Goal: Task Accomplishment & Management: Manage account settings

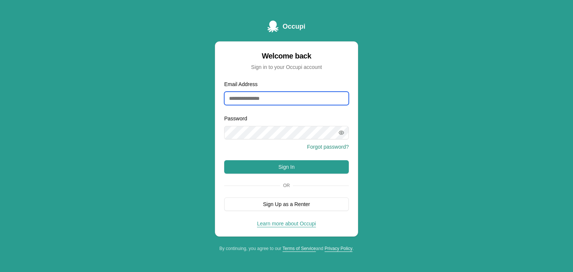
type input "**********"
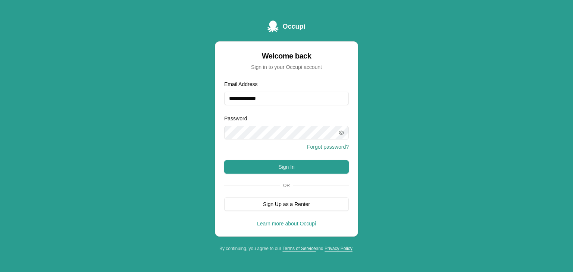
click at [341, 131] on icon "button" at bounding box center [341, 133] width 6 height 6
click at [309, 165] on button "Sign In" at bounding box center [286, 166] width 125 height 13
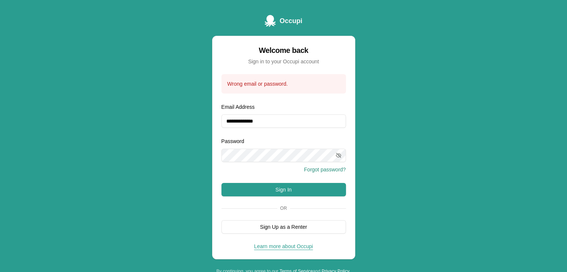
click at [287, 132] on form "**********" at bounding box center [284, 154] width 125 height 160
click at [287, 122] on input "**********" at bounding box center [284, 121] width 125 height 13
drag, startPoint x: 284, startPoint y: 121, endPoint x: 204, endPoint y: 120, distance: 79.9
click at [204, 120] on div "**********" at bounding box center [283, 145] width 567 height 290
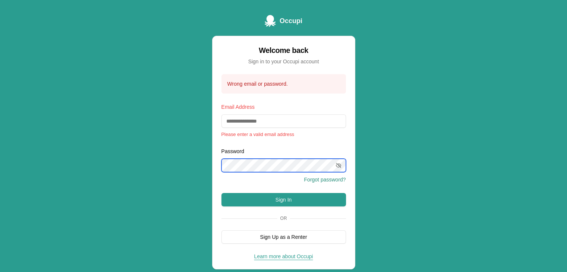
click at [180, 163] on div "Occupi Welcome back Sign in to your Occupi account Wrong email or password. Ema…" at bounding box center [283, 150] width 567 height 300
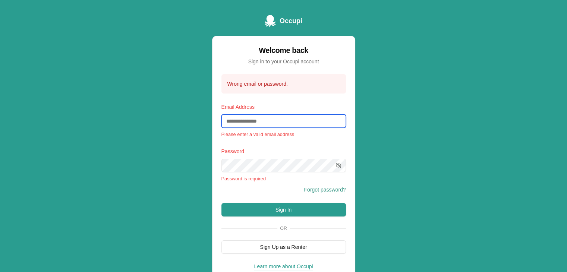
click at [266, 122] on input "Email Address" at bounding box center [284, 121] width 125 height 13
paste input "**********"
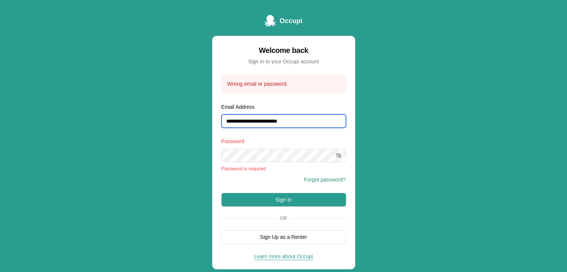
type input "**********"
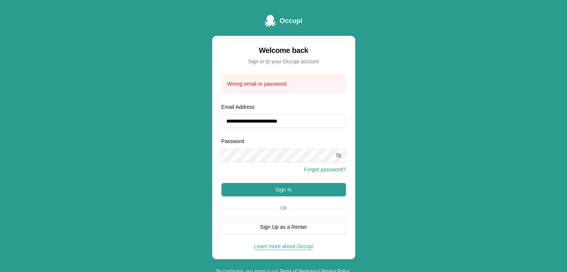
click at [340, 154] on icon "button" at bounding box center [339, 156] width 6 height 6
click at [313, 188] on button "Sign In" at bounding box center [284, 189] width 125 height 13
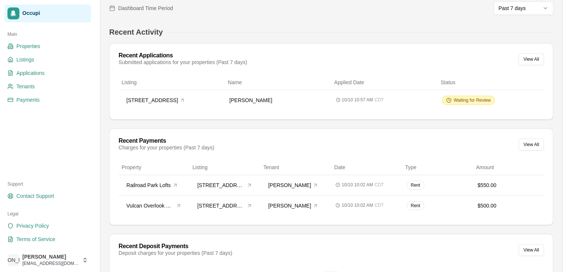
scroll to position [70, 0]
click at [427, 101] on div "10/10 10:57 AM CDT" at bounding box center [384, 100] width 97 height 7
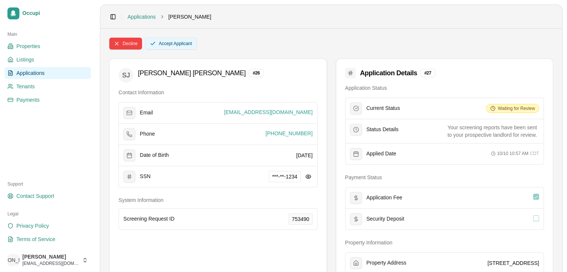
click at [176, 45] on button "Accept Applicant" at bounding box center [171, 44] width 52 height 12
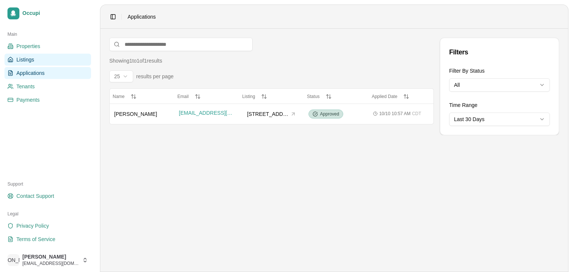
click at [41, 54] on link "Listings" at bounding box center [47, 60] width 87 height 12
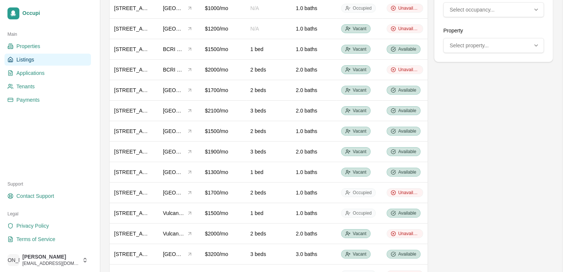
scroll to position [118, 0]
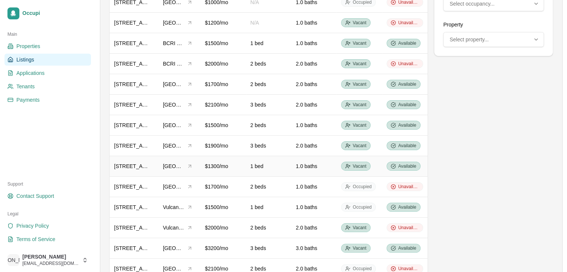
click at [139, 163] on span "[STREET_ADDRESS]" at bounding box center [139, 166] width 51 height 6
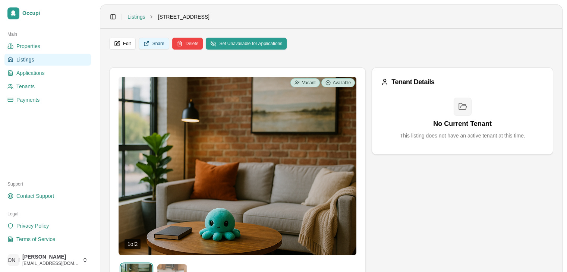
click at [154, 46] on button "Share" at bounding box center [154, 44] width 31 height 12
click at [45, 75] on link "Applications" at bounding box center [47, 73] width 87 height 12
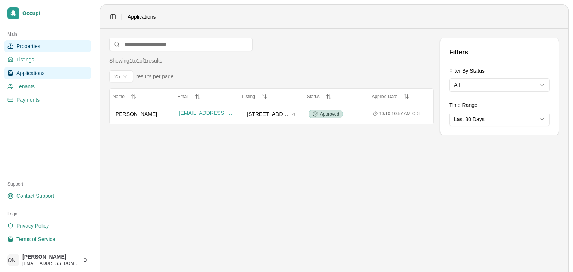
click at [37, 44] on span "Properties" at bounding box center [28, 46] width 24 height 7
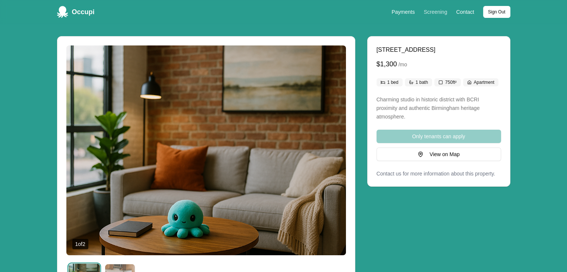
click at [442, 15] on link "Screening" at bounding box center [436, 12] width 24 height 6
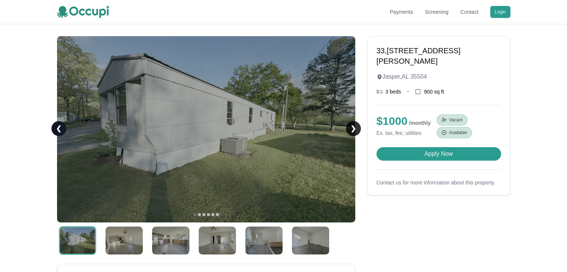
click at [357, 127] on link "❯" at bounding box center [353, 128] width 15 height 15
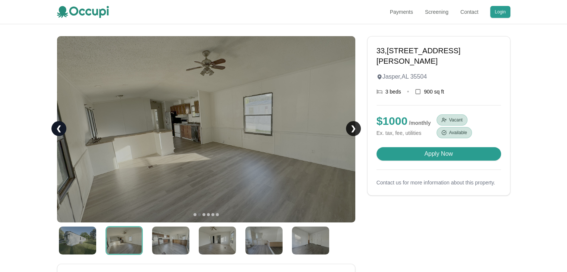
click at [357, 127] on link "❯" at bounding box center [353, 128] width 15 height 15
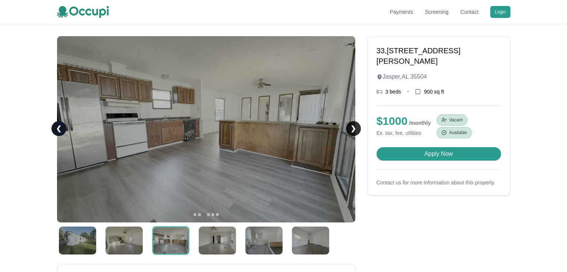
click at [352, 129] on link "❯" at bounding box center [353, 128] width 15 height 15
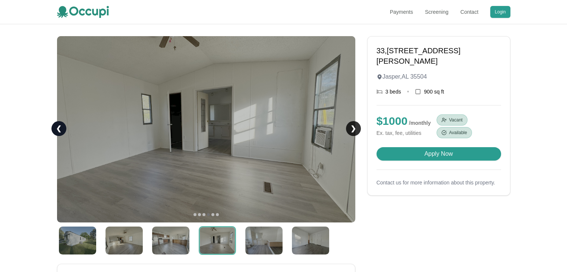
click at [352, 129] on link "❯" at bounding box center [353, 128] width 15 height 15
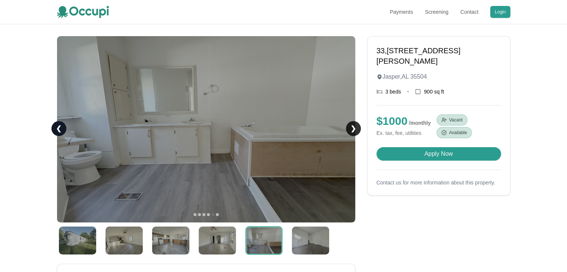
click at [352, 129] on link "❯" at bounding box center [353, 128] width 15 height 15
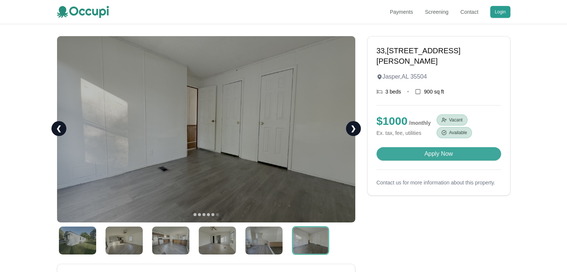
click at [454, 156] on button "Apply Now" at bounding box center [439, 153] width 125 height 13
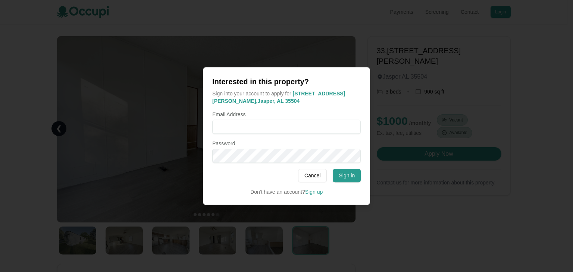
click at [39, 32] on div at bounding box center [286, 136] width 573 height 272
click at [318, 175] on button "Cancel" at bounding box center [312, 175] width 29 height 13
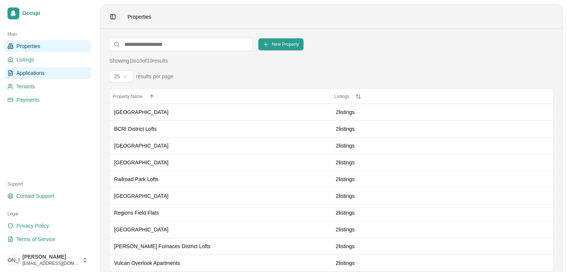
click at [37, 72] on span "Applications" at bounding box center [30, 72] width 28 height 7
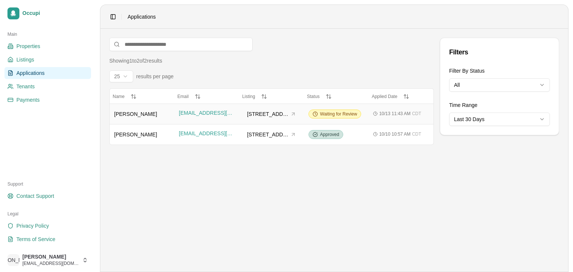
click at [131, 115] on span "[PERSON_NAME]" at bounding box center [135, 114] width 43 height 6
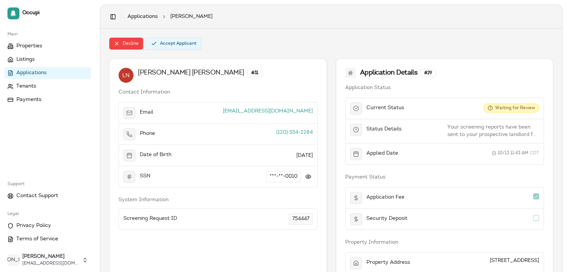
click at [190, 47] on button "Accept Applicant" at bounding box center [173, 44] width 55 height 12
